Goal: Transaction & Acquisition: Download file/media

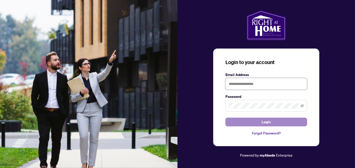
type input "**********"
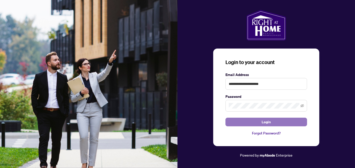
click at [264, 123] on span "Login" at bounding box center [265, 122] width 9 height 8
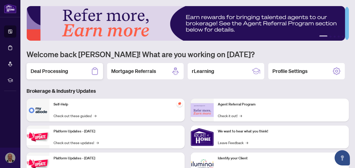
click at [50, 74] on h2 "Deal Processing" at bounding box center [49, 71] width 37 height 7
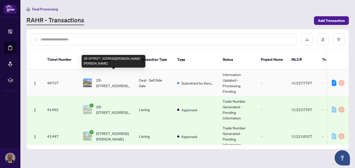
click at [120, 78] on span "2B-[STREET_ADDRESS][PERSON_NAME][PERSON_NAME]" at bounding box center [113, 82] width 35 height 11
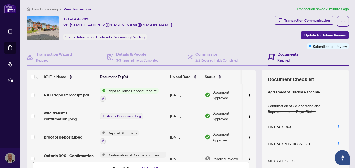
click at [127, 90] on span "Right at Home Deposit Receipt" at bounding box center [131, 91] width 53 height 6
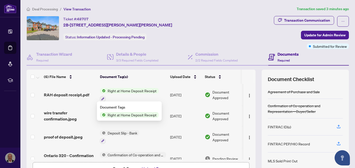
click at [127, 91] on span "Right at Home Deposit Receipt" at bounding box center [131, 91] width 53 height 6
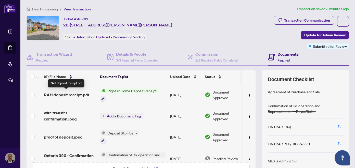
click at [75, 96] on span "RAH deposit receipt.pdf" at bounding box center [66, 95] width 45 height 6
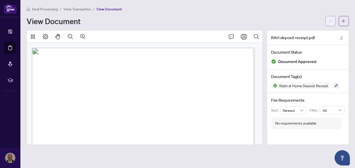
click at [328, 21] on icon "ellipsis" at bounding box center [330, 21] width 4 height 4
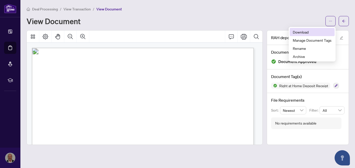
click at [299, 31] on span "Download" at bounding box center [311, 32] width 39 height 6
